Goal: Transaction & Acquisition: Book appointment/travel/reservation

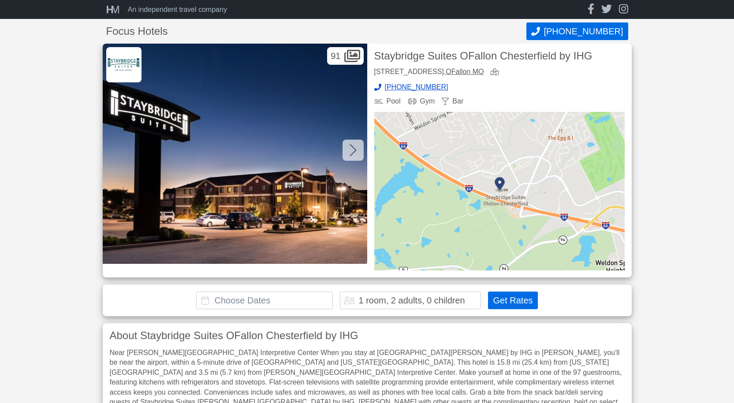
click at [256, 301] on input "text" at bounding box center [264, 301] width 137 height 18
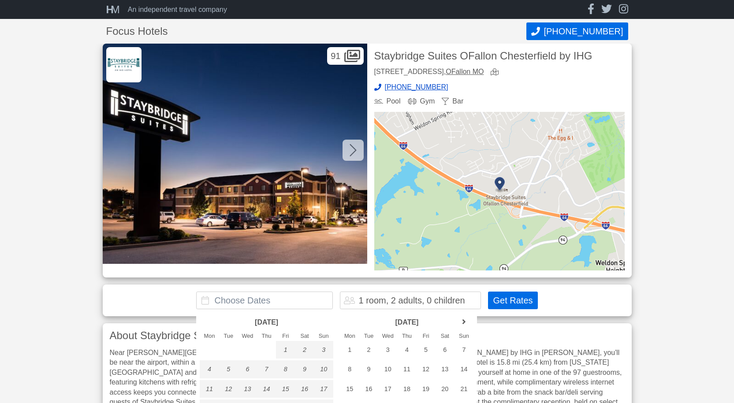
click at [410, 301] on div "1 room, 2 adults, 0 children" at bounding box center [411, 300] width 106 height 9
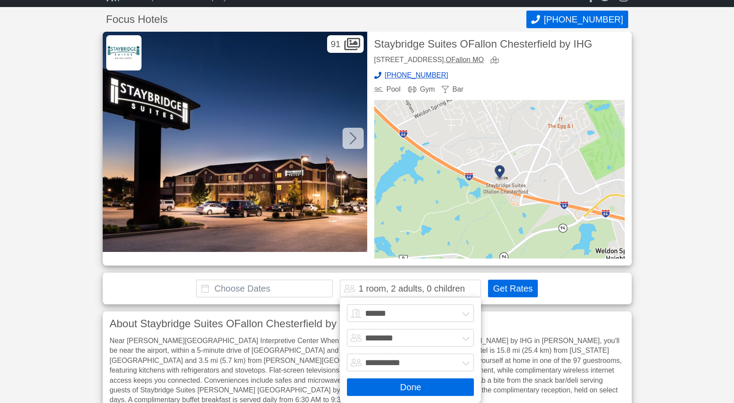
click at [380, 314] on select "****** ******* ******* ******* ******* ******* ******* ******* ********" at bounding box center [410, 313] width 127 height 18
click at [389, 339] on select "******* ******** ******** ********" at bounding box center [410, 338] width 127 height 18
select select "*"
click at [347, 329] on select "******* ******** ******** ********" at bounding box center [410, 338] width 127 height 18
click at [249, 289] on input "text" at bounding box center [264, 289] width 137 height 18
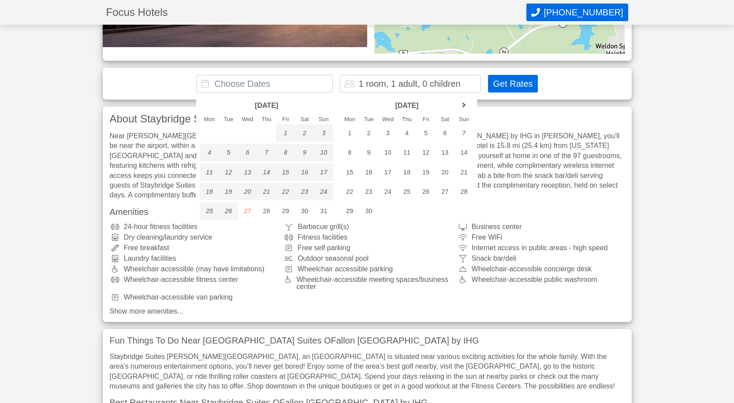
scroll to position [230, 0]
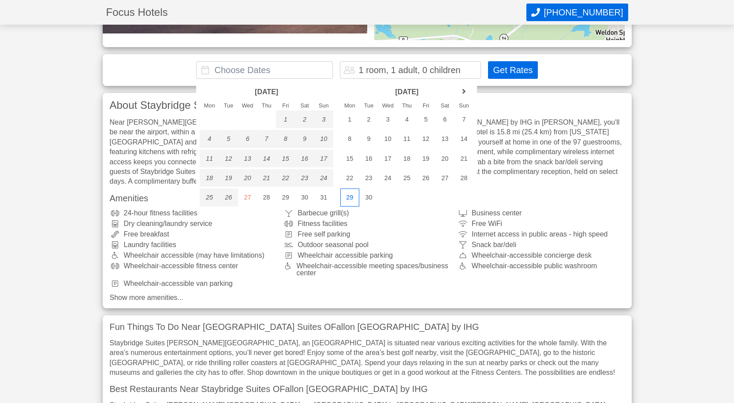
click at [349, 196] on div "29" at bounding box center [349, 198] width 19 height 18
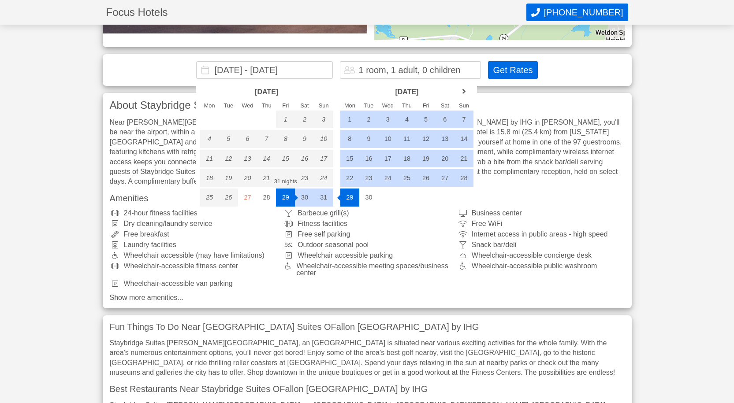
click at [287, 197] on div "29" at bounding box center [285, 198] width 19 height 18
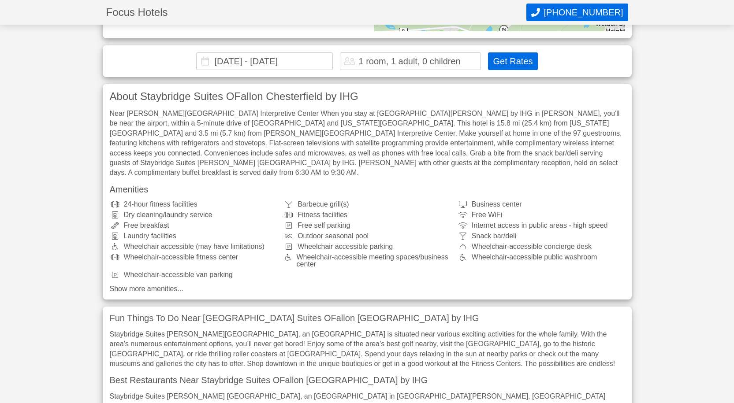
scroll to position [178, 0]
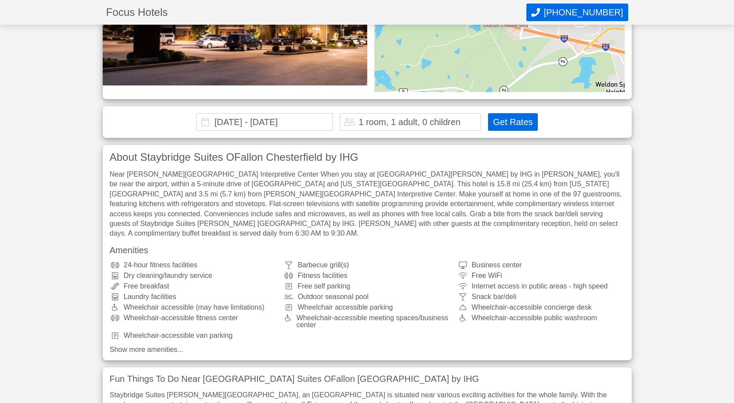
click at [280, 122] on input "[DATE] - [DATE]" at bounding box center [264, 122] width 137 height 18
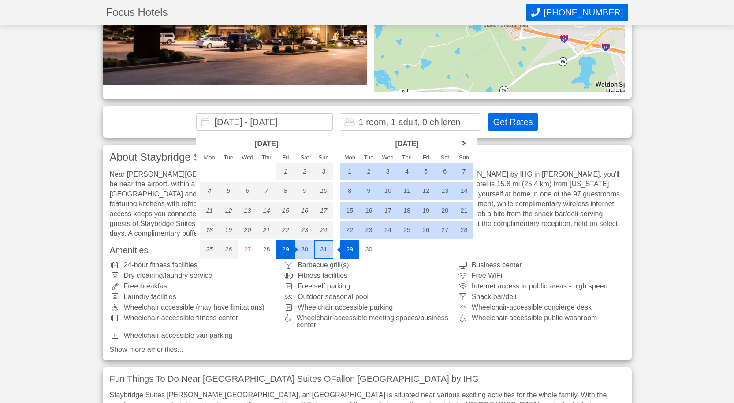
click at [324, 248] on div "31" at bounding box center [323, 250] width 19 height 18
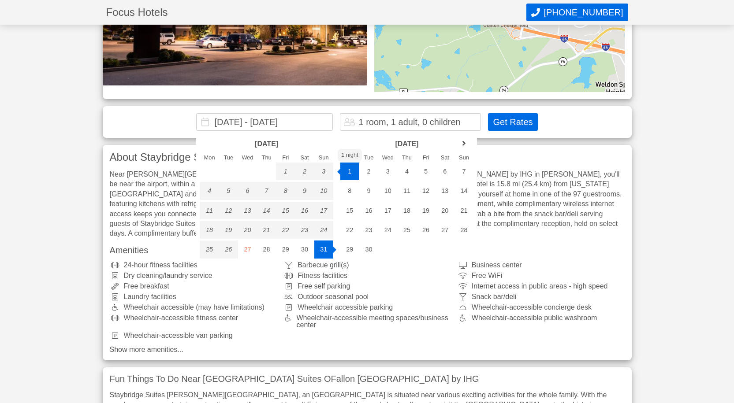
click at [328, 122] on input "[DATE] - [DATE]" at bounding box center [264, 122] width 137 height 18
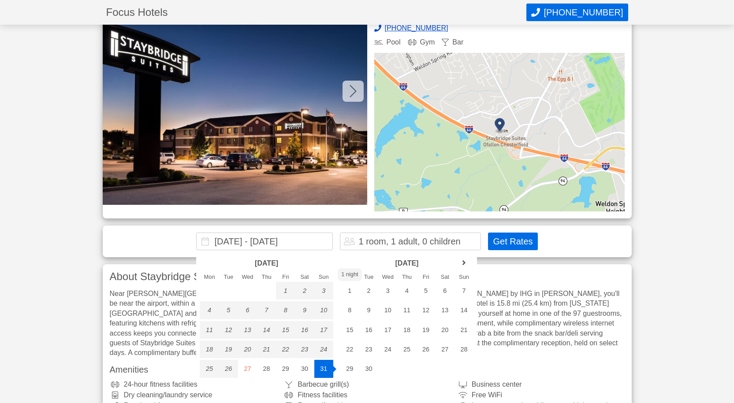
scroll to position [37, 0]
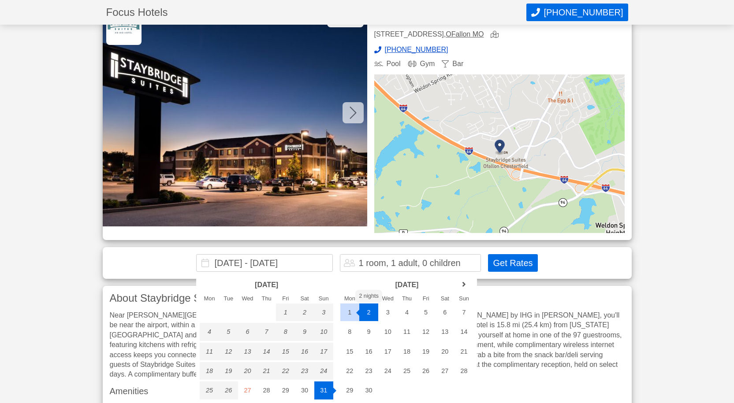
click at [314, 261] on input "[DATE] - [DATE]" at bounding box center [264, 263] width 137 height 18
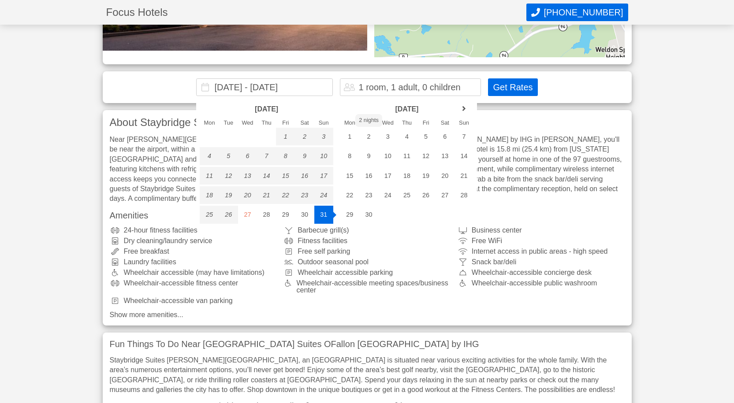
scroll to position [225, 0]
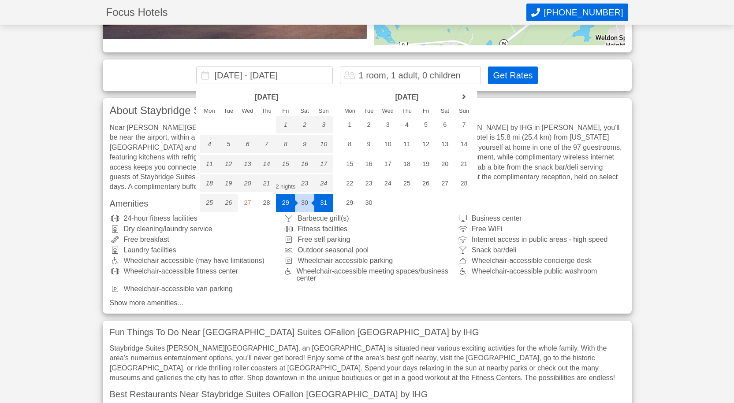
click at [266, 75] on input "[DATE] - [DATE]" at bounding box center [264, 76] width 137 height 18
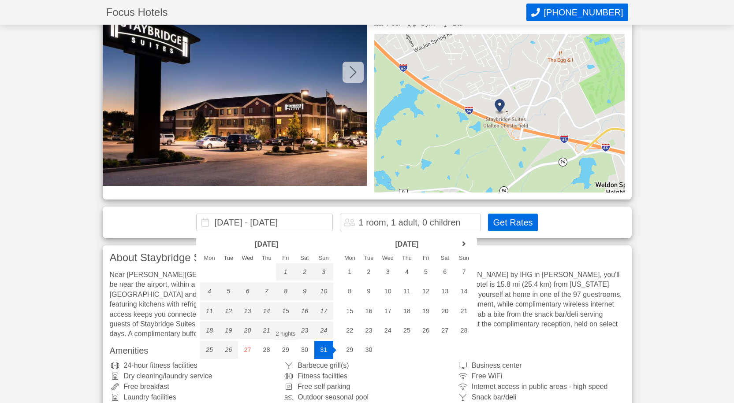
scroll to position [37, 0]
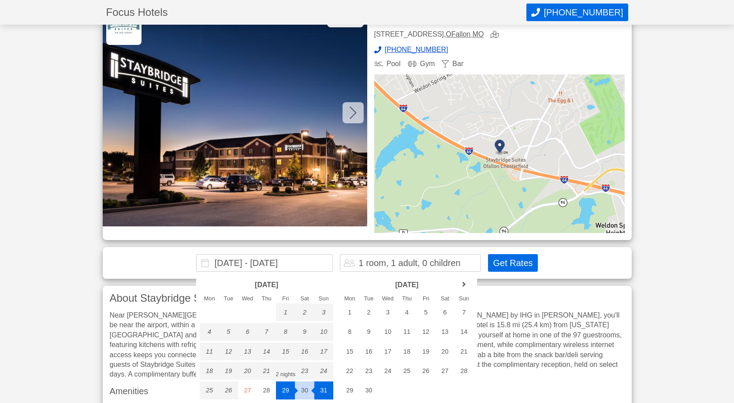
click at [286, 391] on div "29" at bounding box center [285, 391] width 19 height 18
type input "[DATE] - [DATE]"
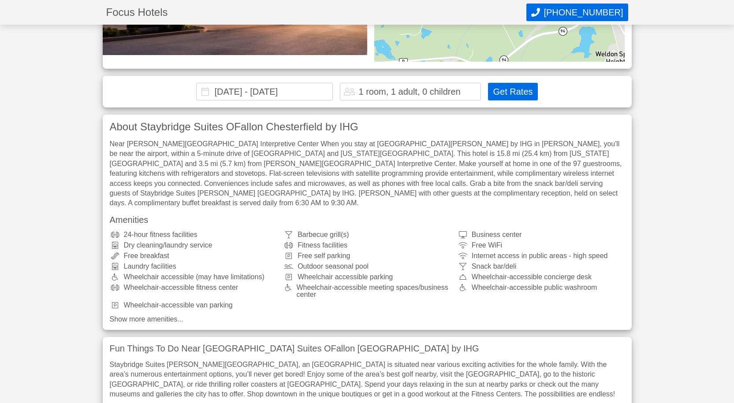
scroll to position [252, 0]
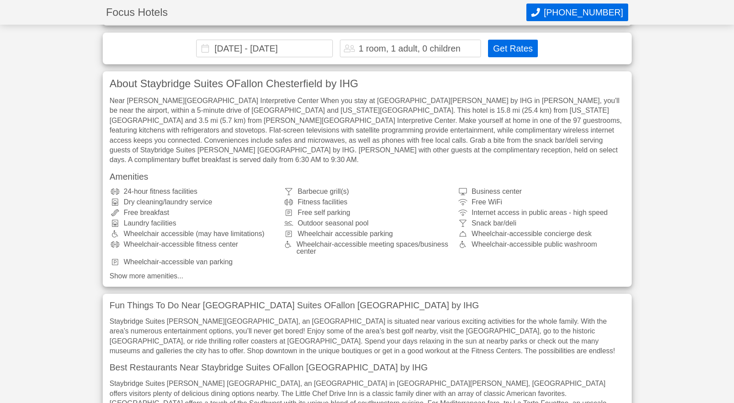
click at [504, 50] on button "Get Rates" at bounding box center [512, 49] width 49 height 18
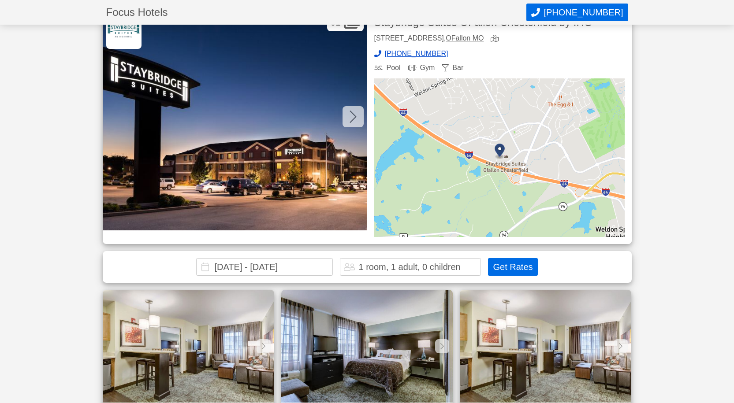
scroll to position [0, 0]
